Goal: Task Accomplishment & Management: Manage account settings

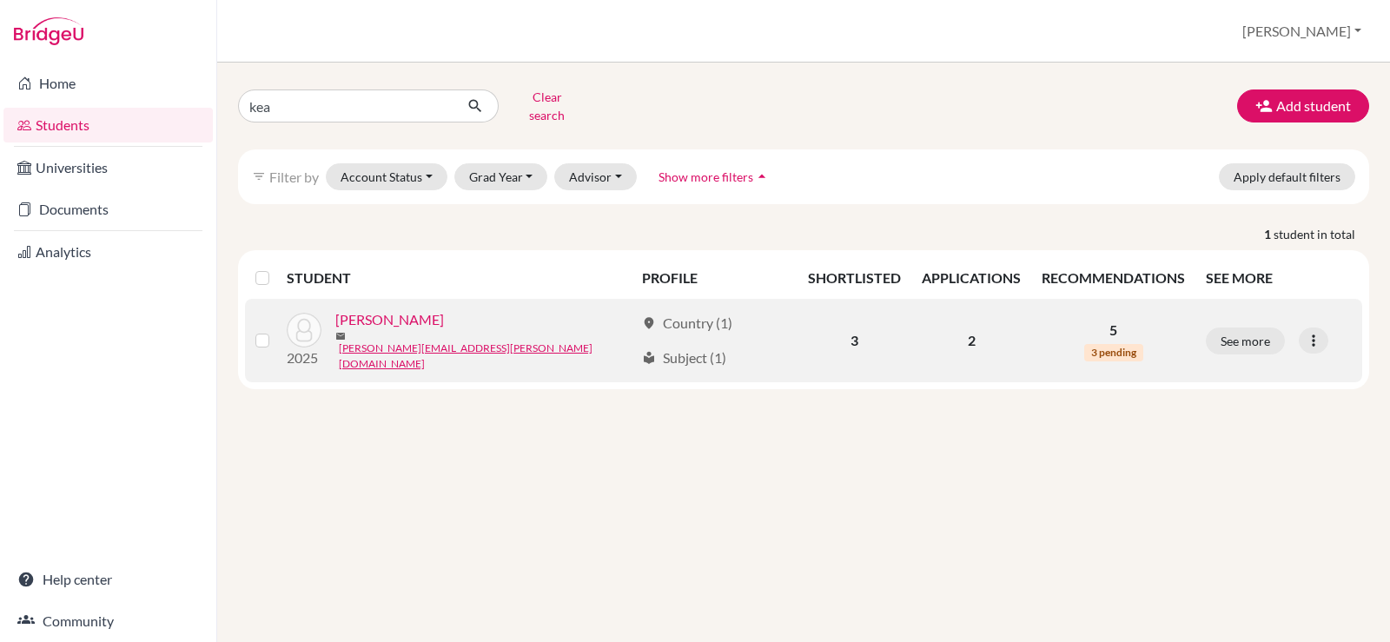
click at [393, 314] on link "[PERSON_NAME]" at bounding box center [389, 319] width 109 height 21
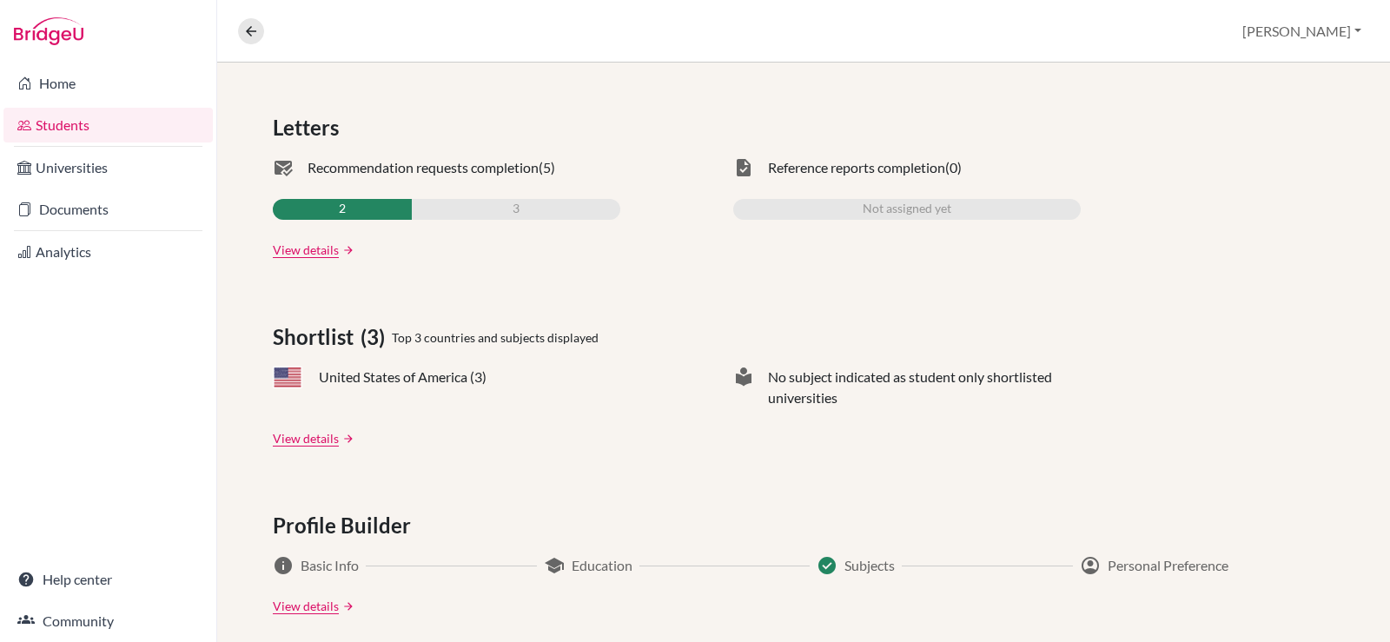
scroll to position [521, 0]
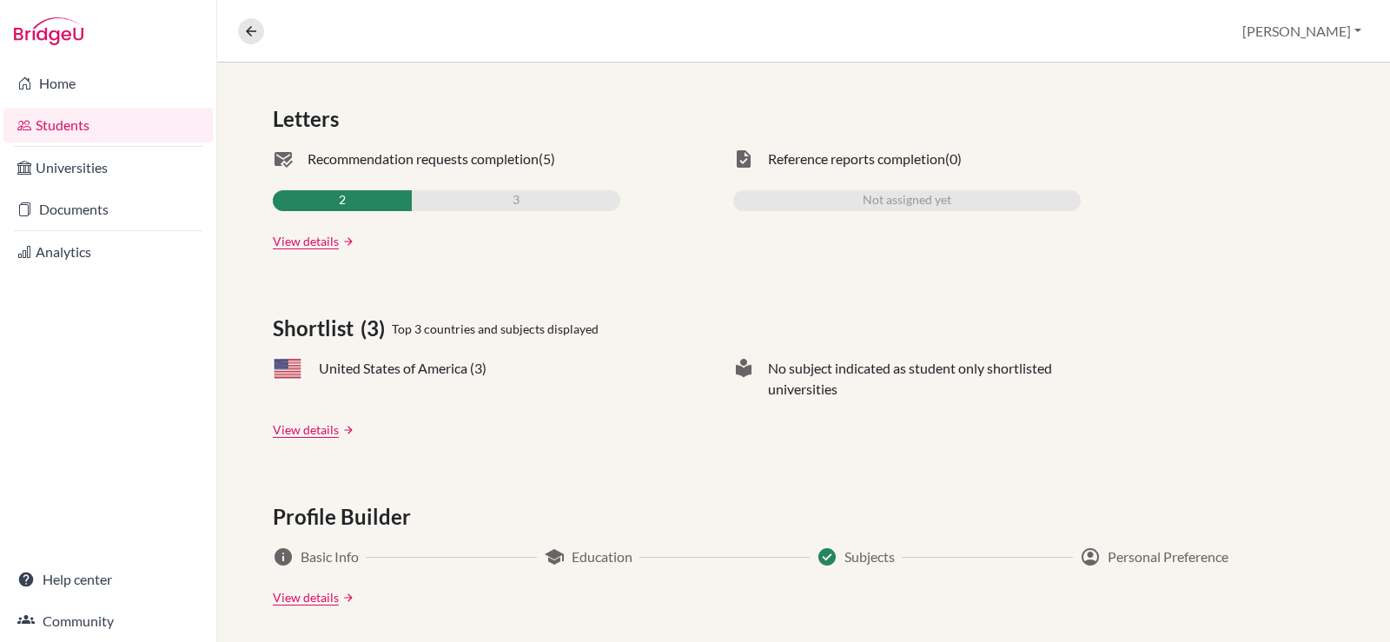
click at [355, 199] on div "2" at bounding box center [342, 200] width 139 height 21
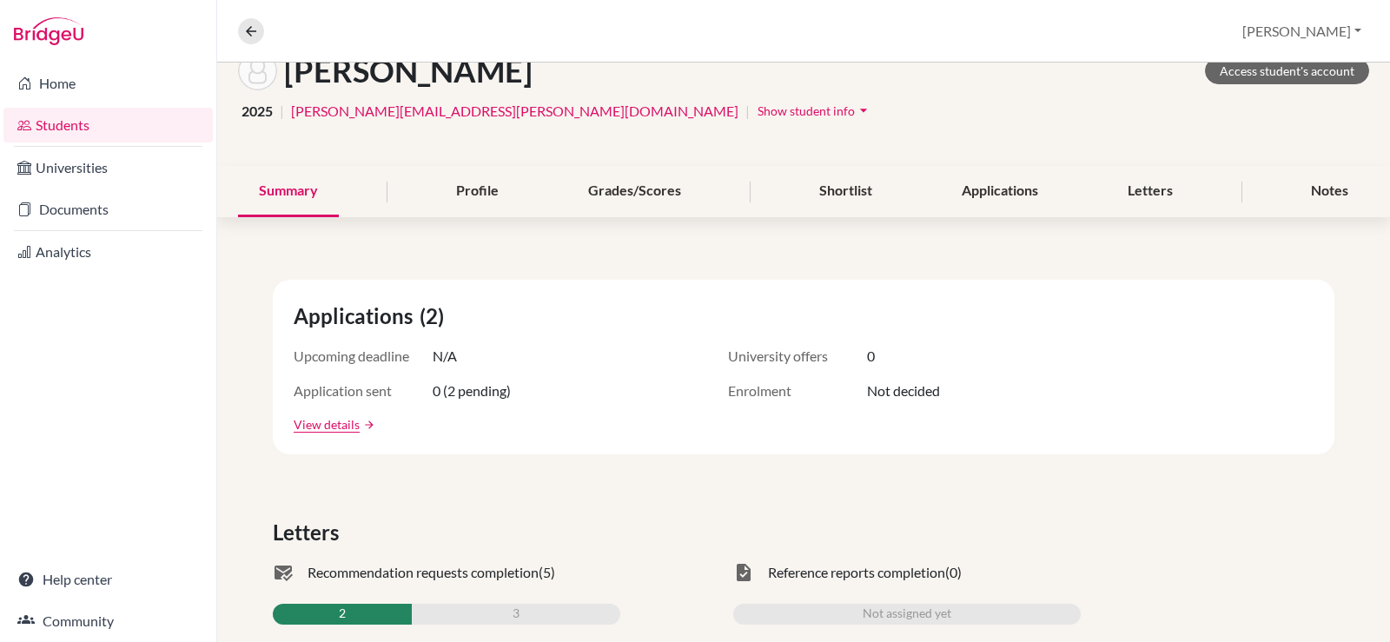
scroll to position [0, 0]
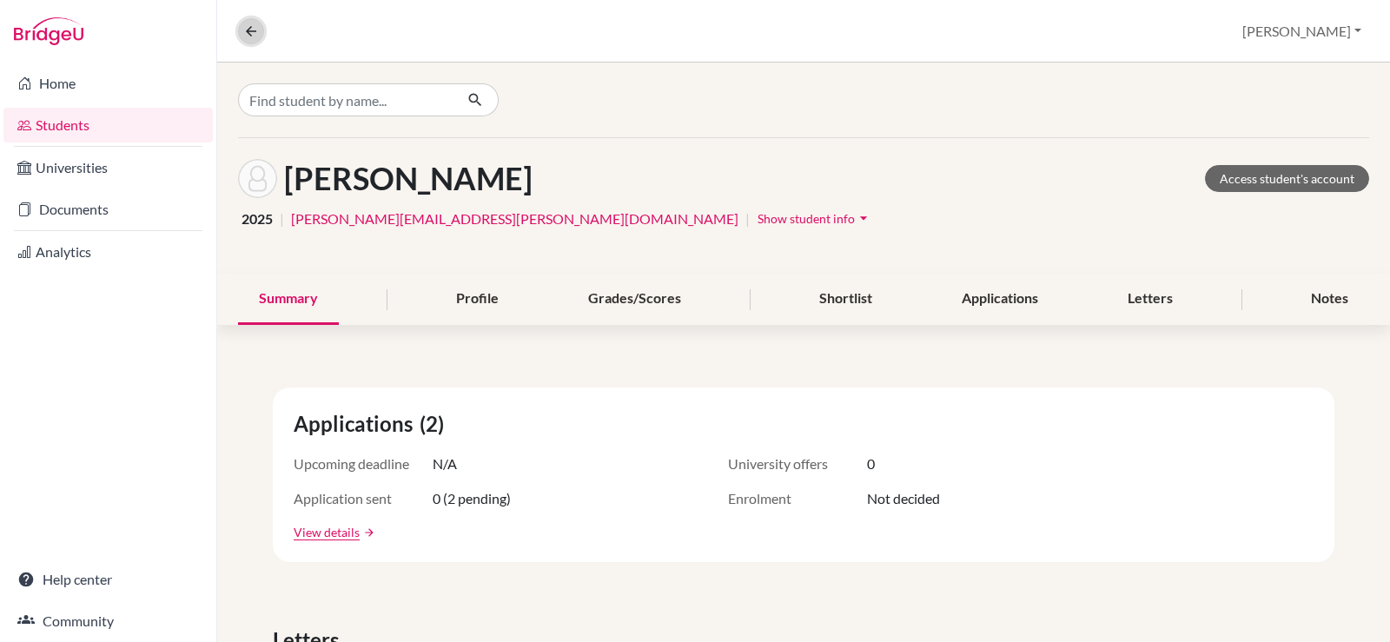
click at [243, 20] on button at bounding box center [251, 31] width 26 height 26
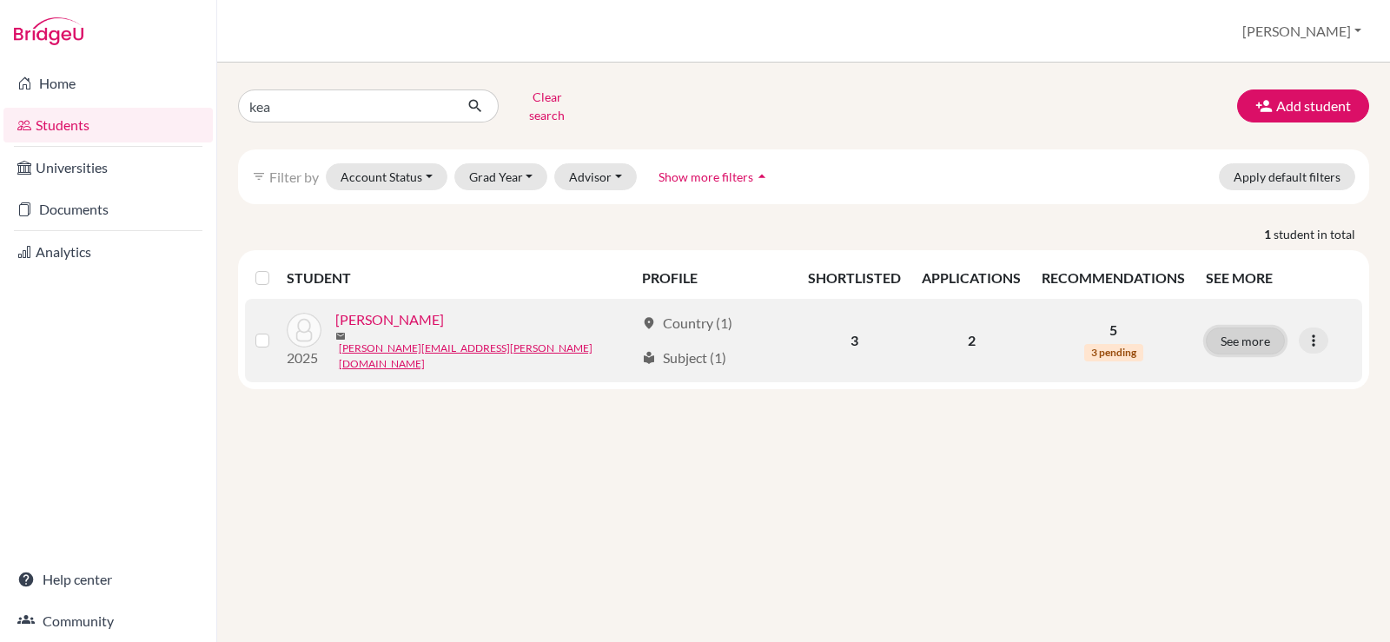
click at [1249, 328] on button "See more" at bounding box center [1245, 341] width 79 height 27
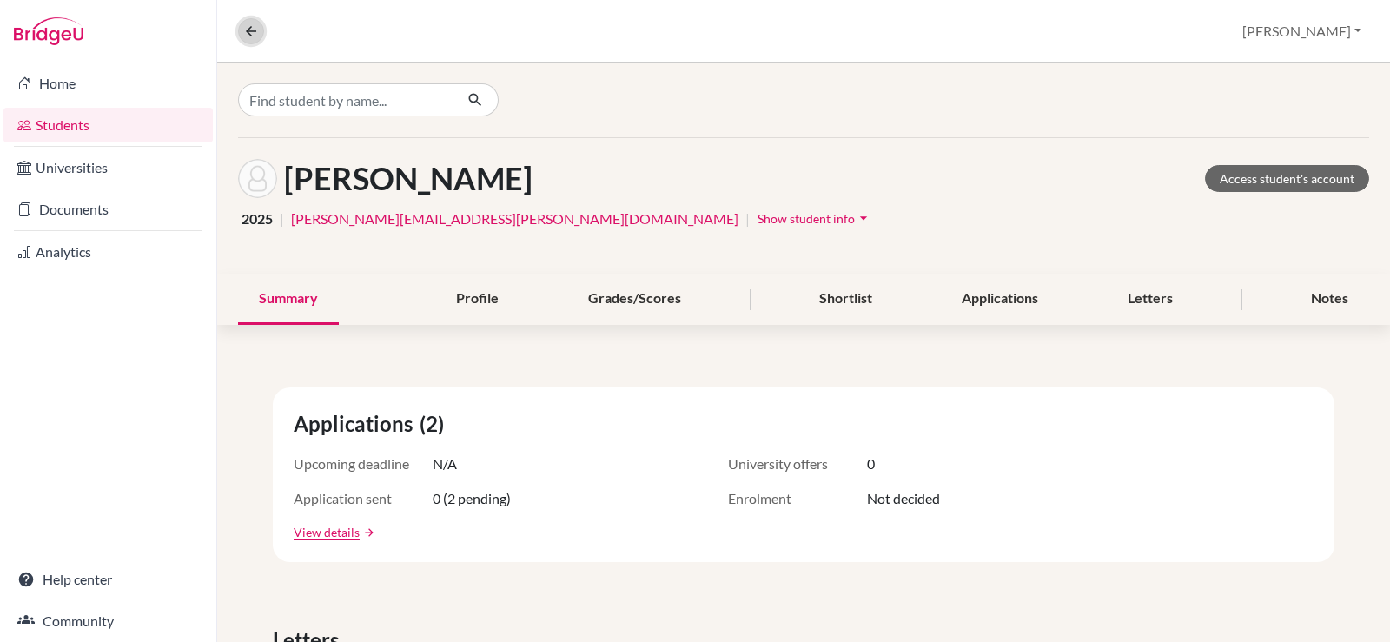
click at [257, 25] on icon at bounding box center [251, 31] width 16 height 16
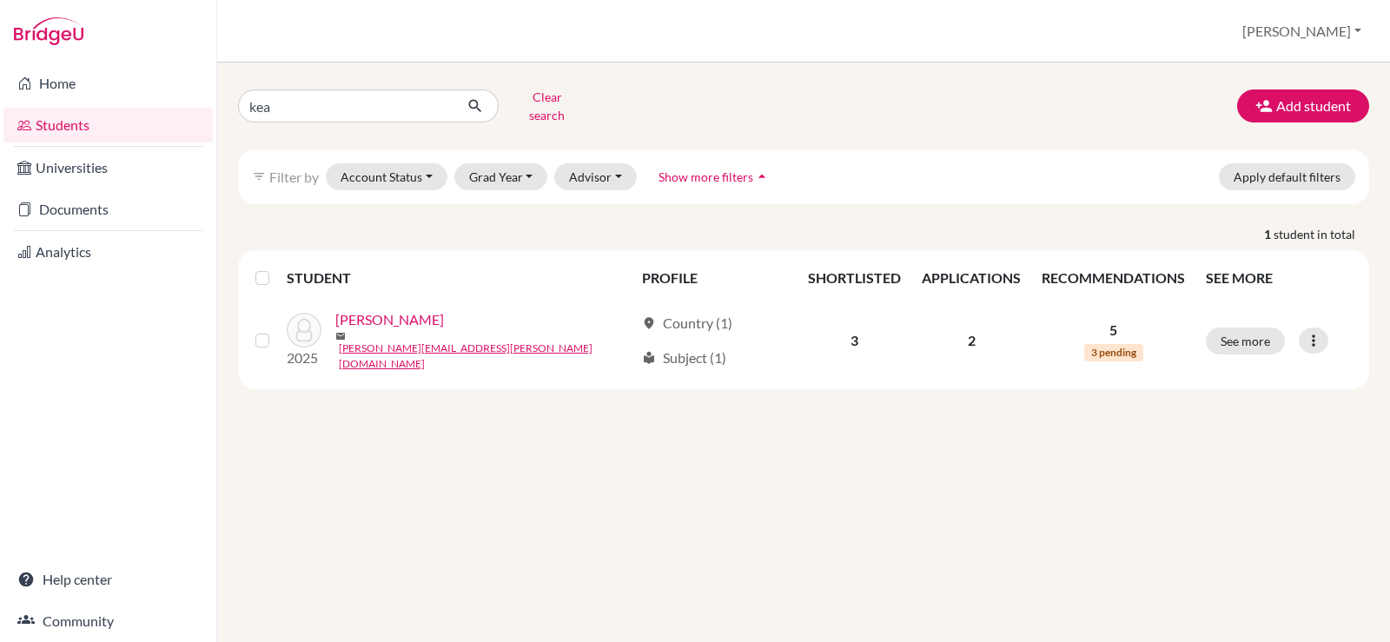
click at [109, 133] on link "Students" at bounding box center [107, 125] width 209 height 35
click at [110, 138] on link "Students" at bounding box center [107, 125] width 209 height 35
click at [565, 99] on button "Clear search" at bounding box center [547, 105] width 96 height 45
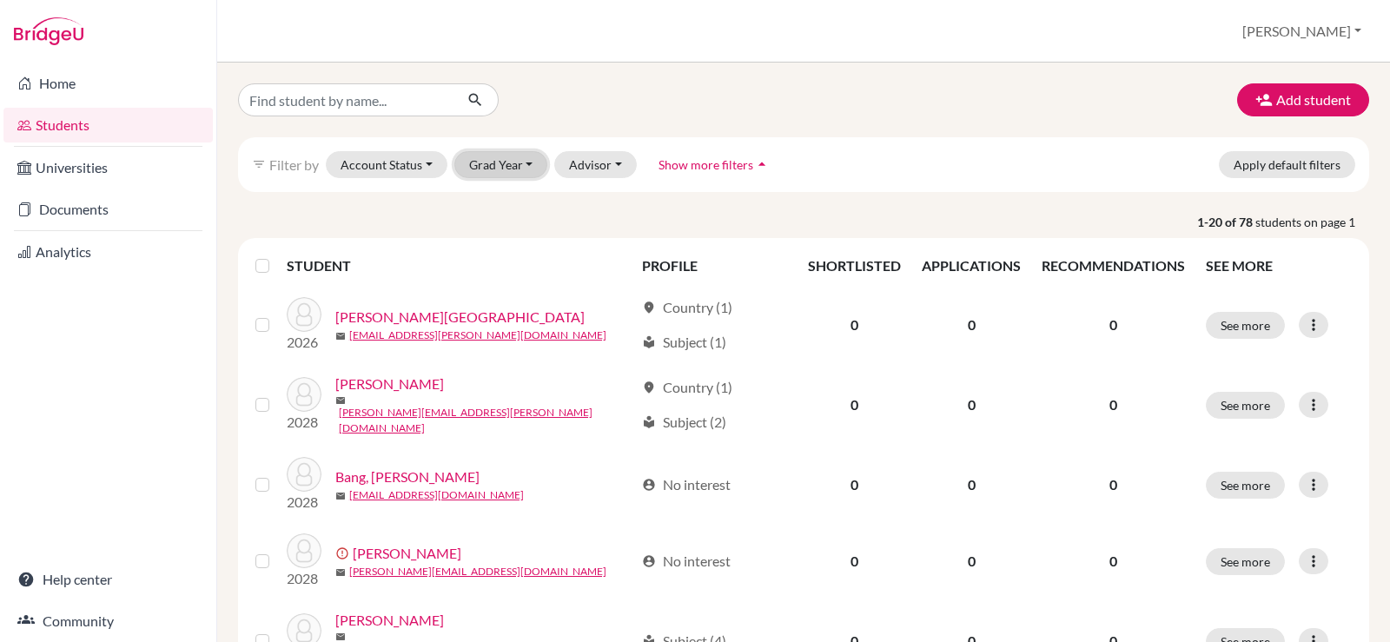
click at [493, 165] on button "Grad Year" at bounding box center [501, 164] width 94 height 27
click at [493, 253] on span "2026" at bounding box center [491, 257] width 31 height 21
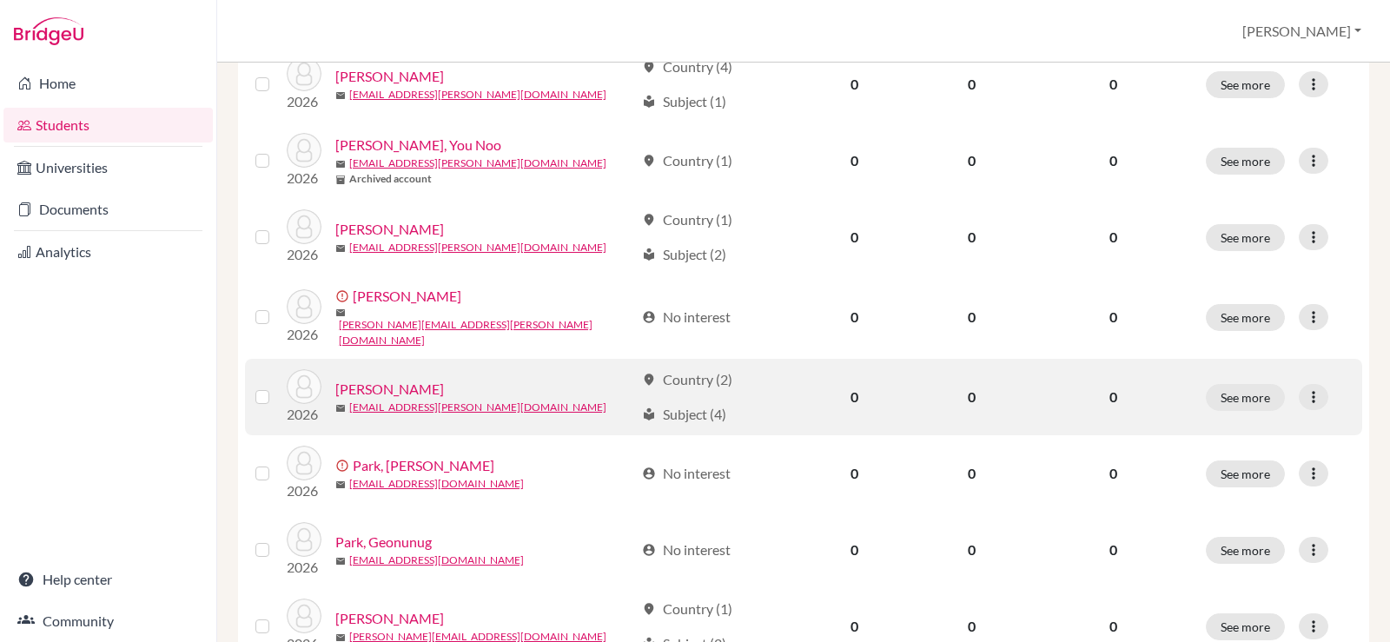
scroll to position [1129, 0]
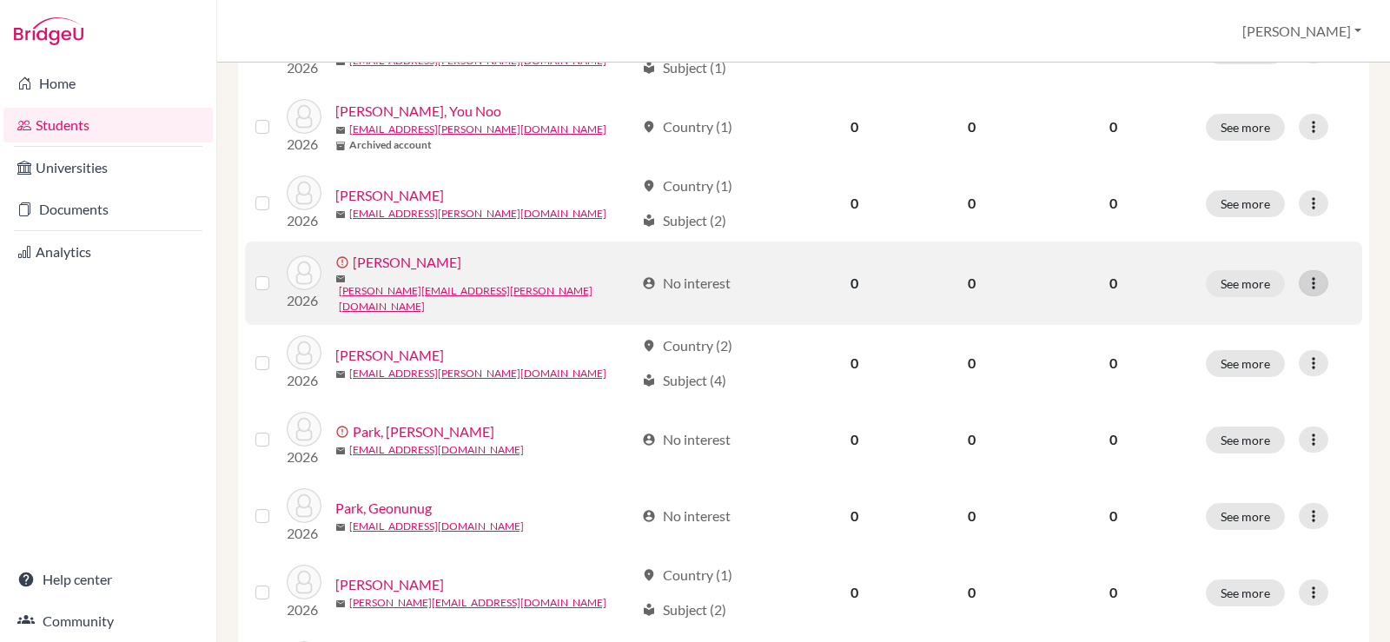
click at [1305, 275] on icon at bounding box center [1313, 283] width 17 height 17
click at [1216, 278] on button "Edit student" at bounding box center [1236, 282] width 157 height 28
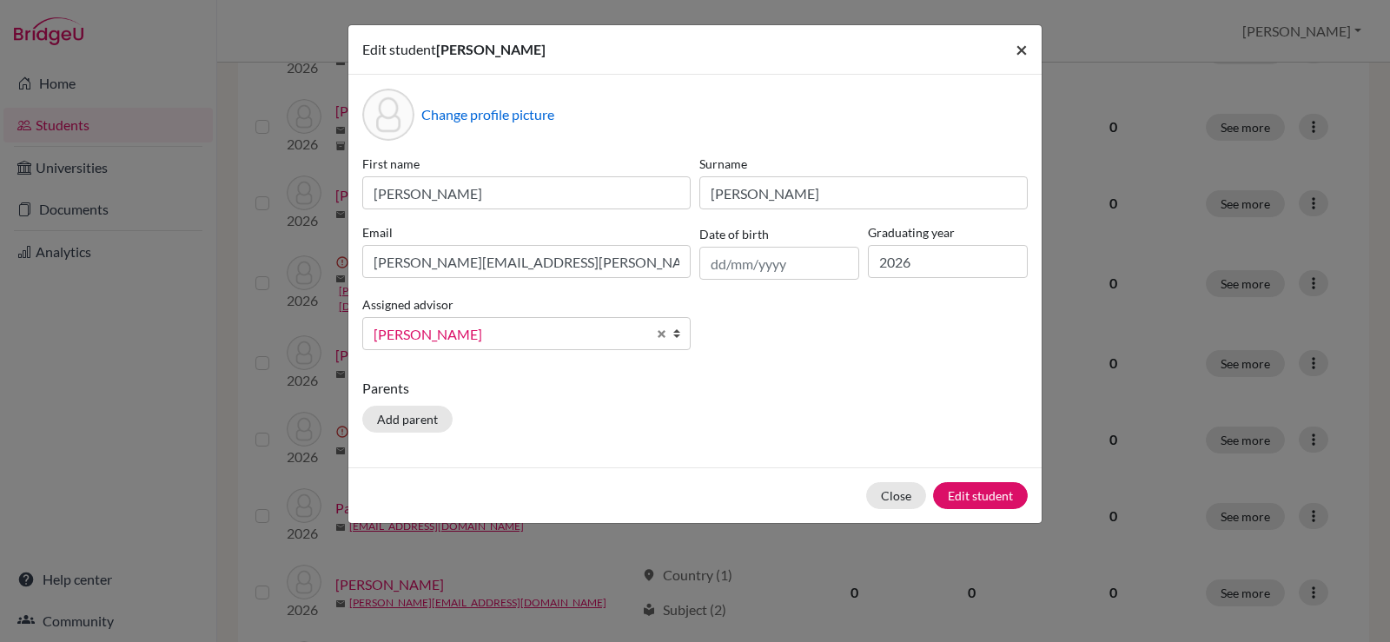
click at [1027, 50] on span "×" at bounding box center [1022, 48] width 12 height 25
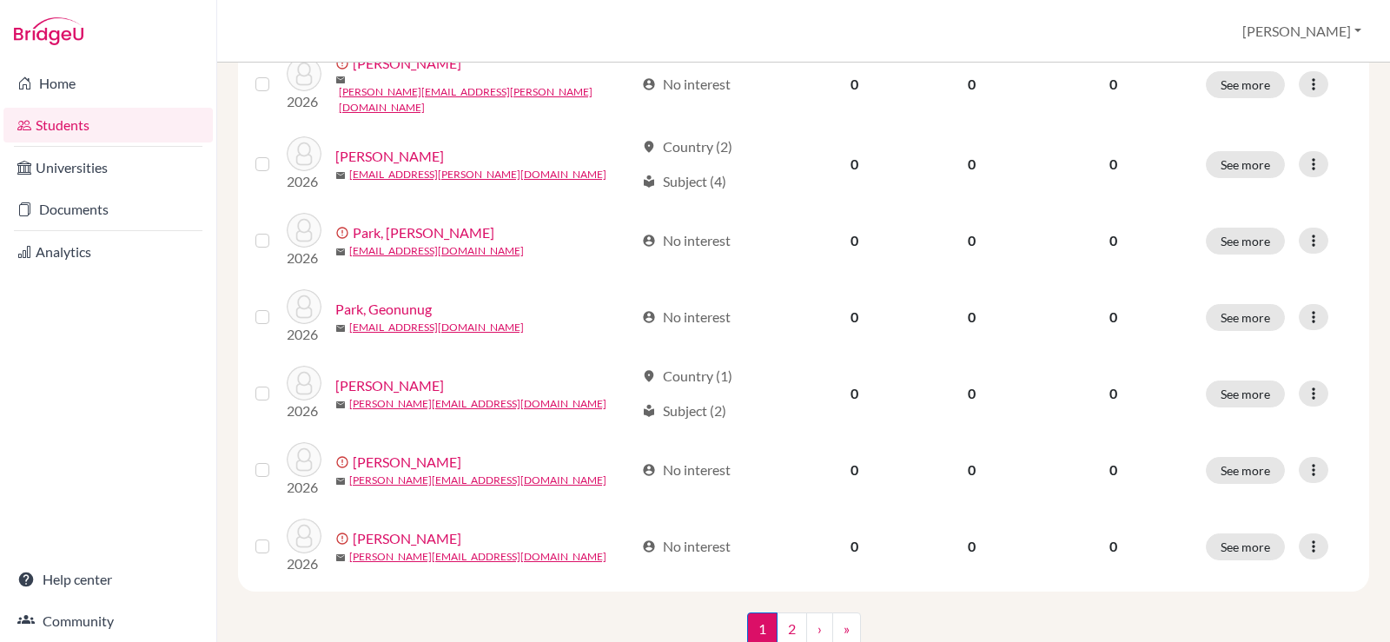
scroll to position [1346, 0]
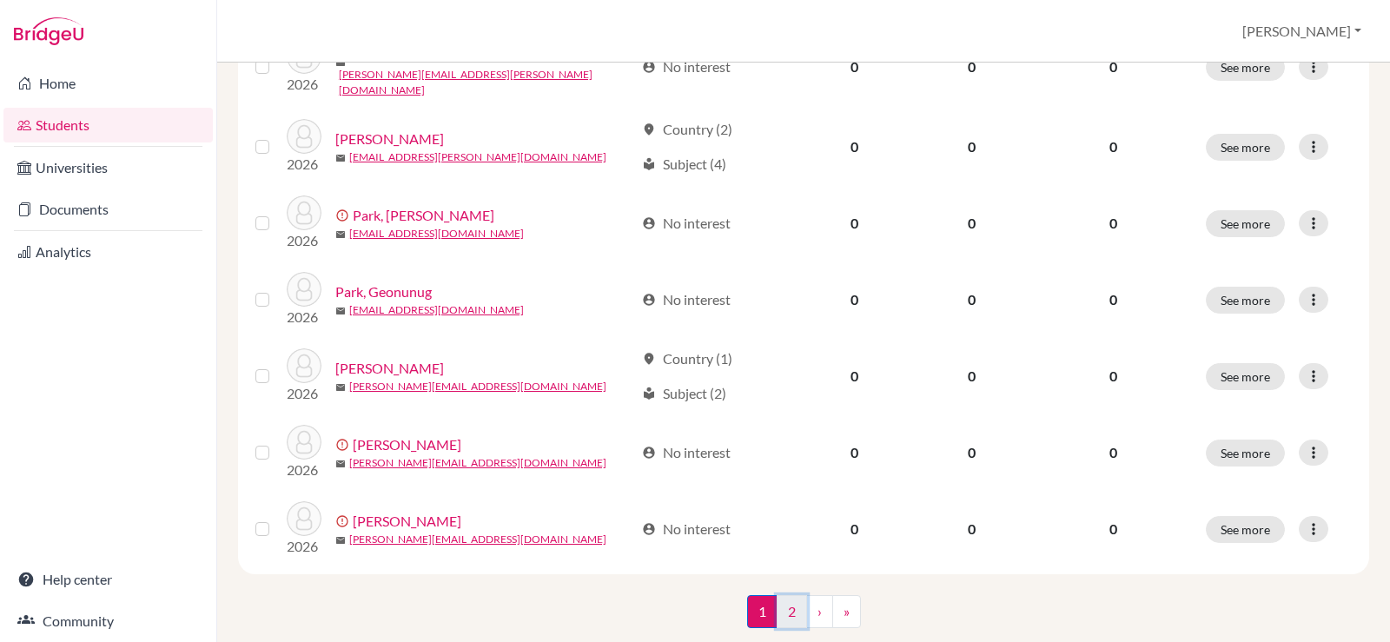
click at [789, 595] on link "2" at bounding box center [792, 611] width 30 height 33
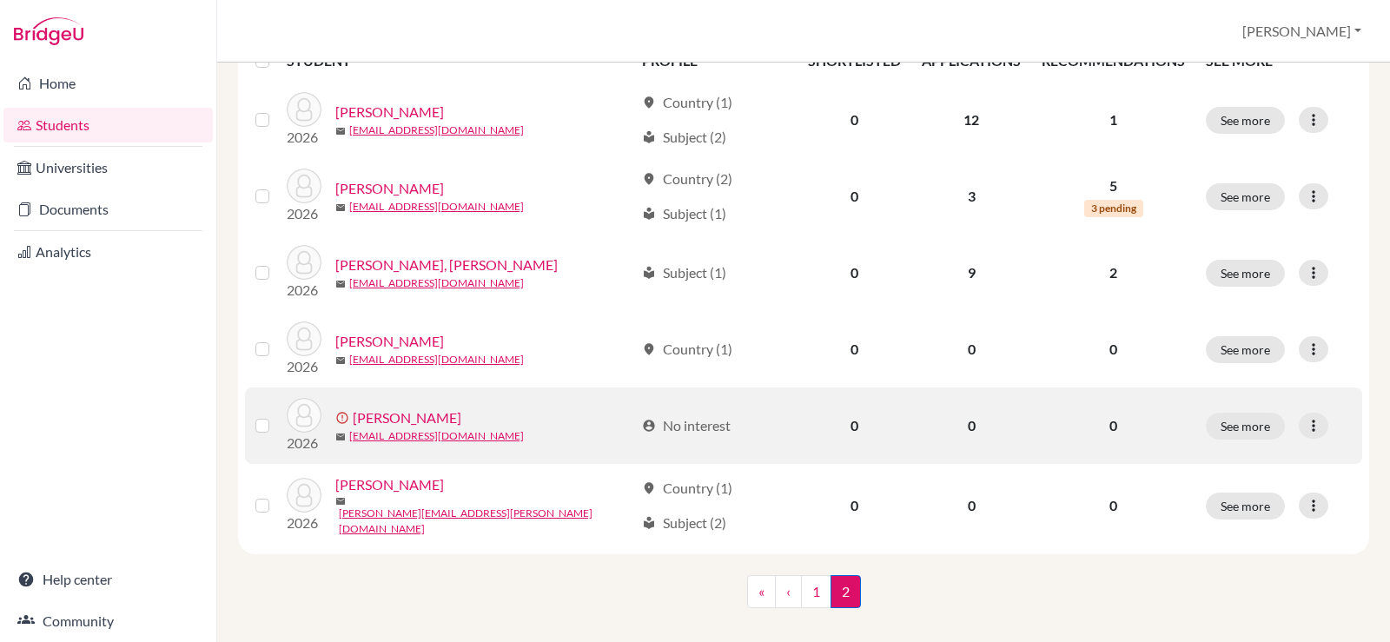
scroll to position [275, 0]
